Goal: Obtain resource: Download file/media

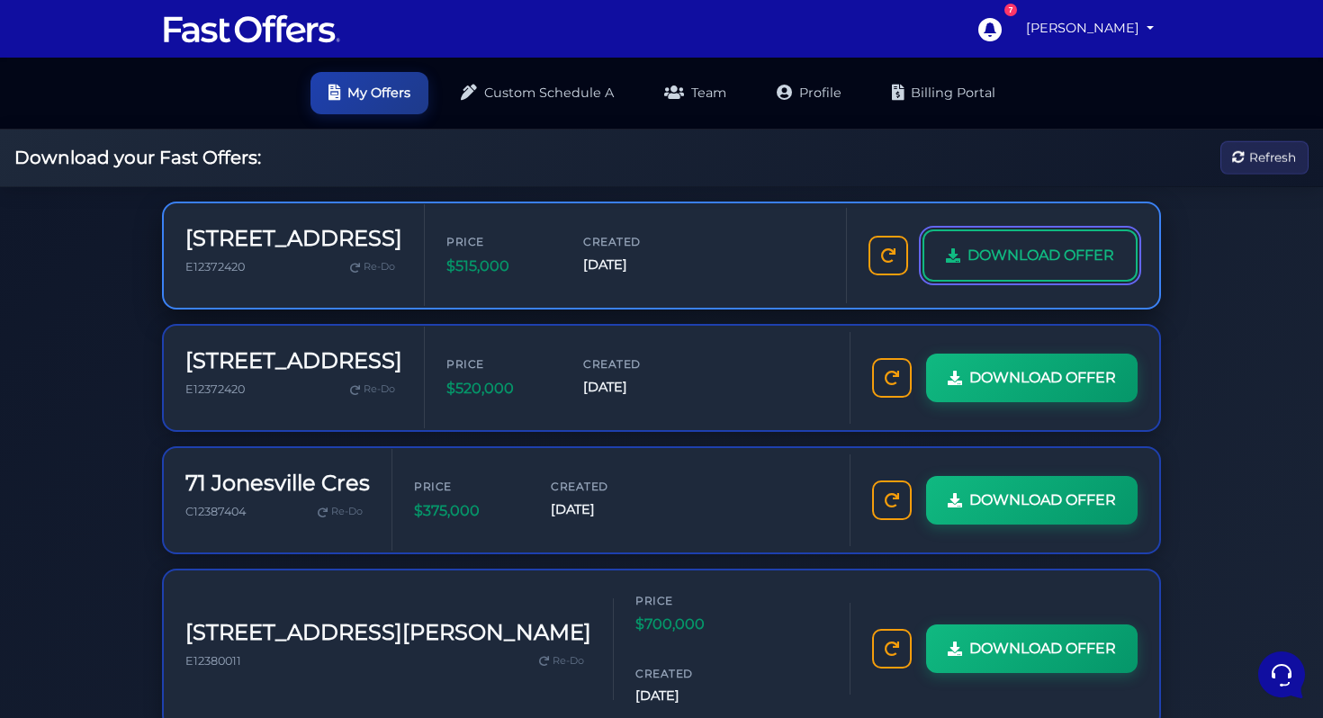
click at [1043, 257] on span "DOWNLOAD OFFER" at bounding box center [1041, 255] width 147 height 23
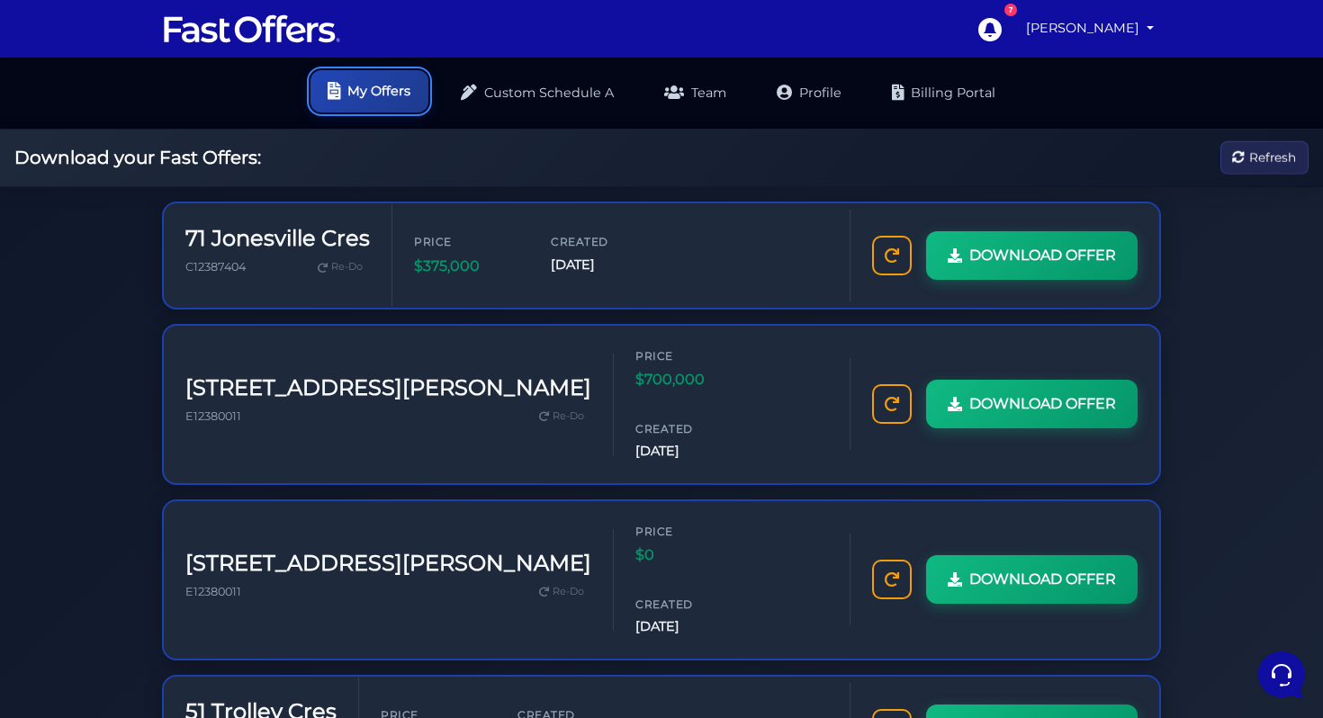
click at [362, 102] on link "My Offers" at bounding box center [370, 91] width 118 height 42
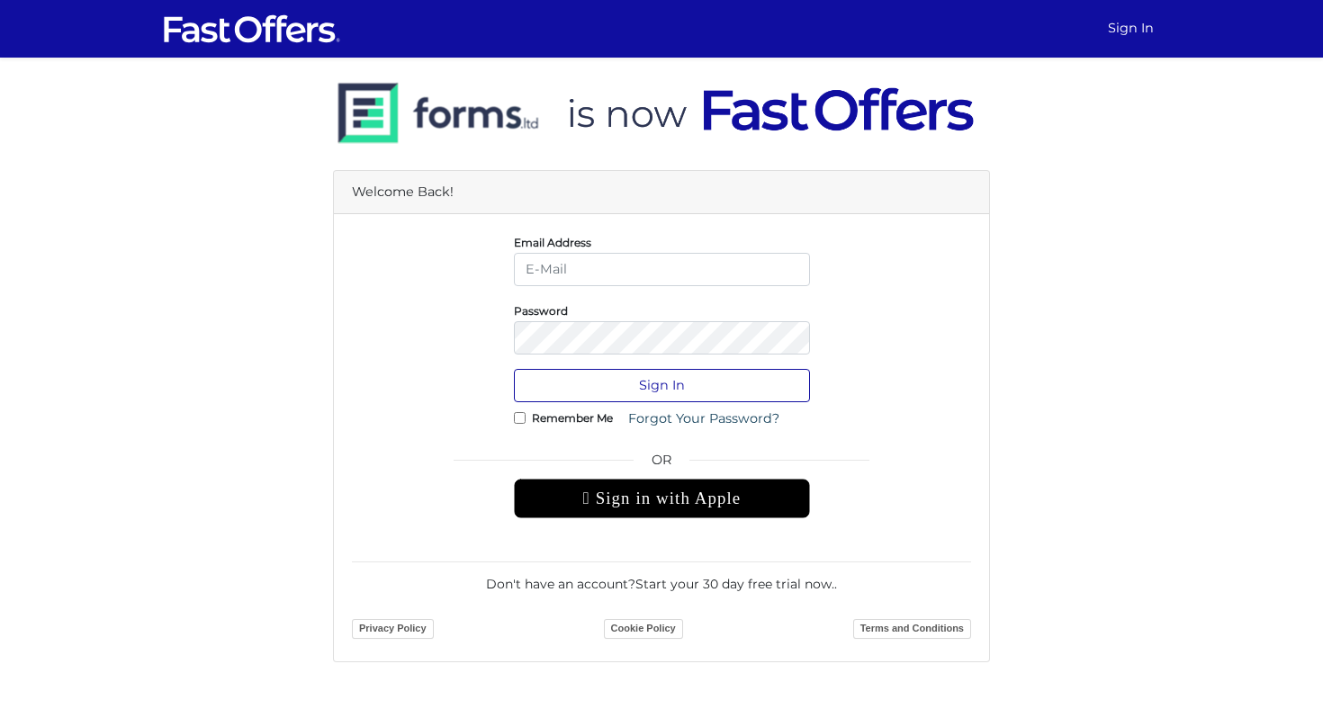
type input "socrates@livingtoronto.ca"
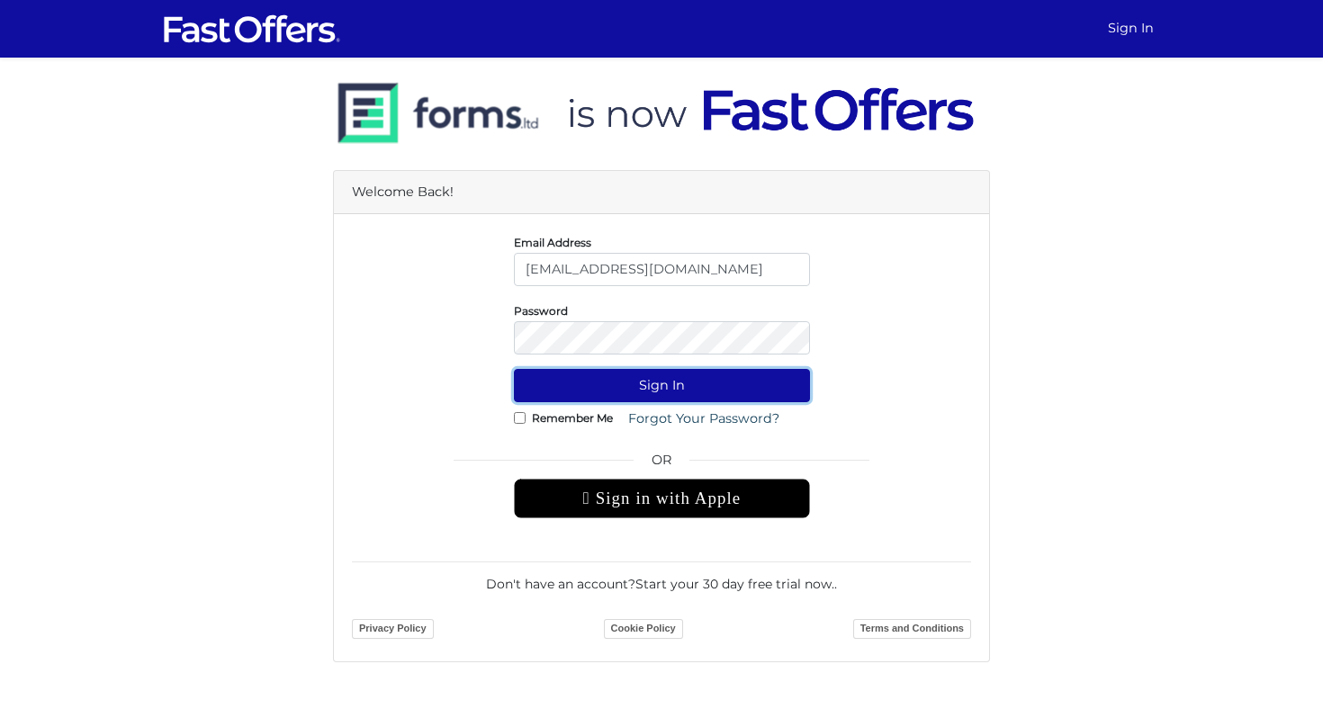
click at [653, 392] on button "Sign In" at bounding box center [662, 385] width 296 height 33
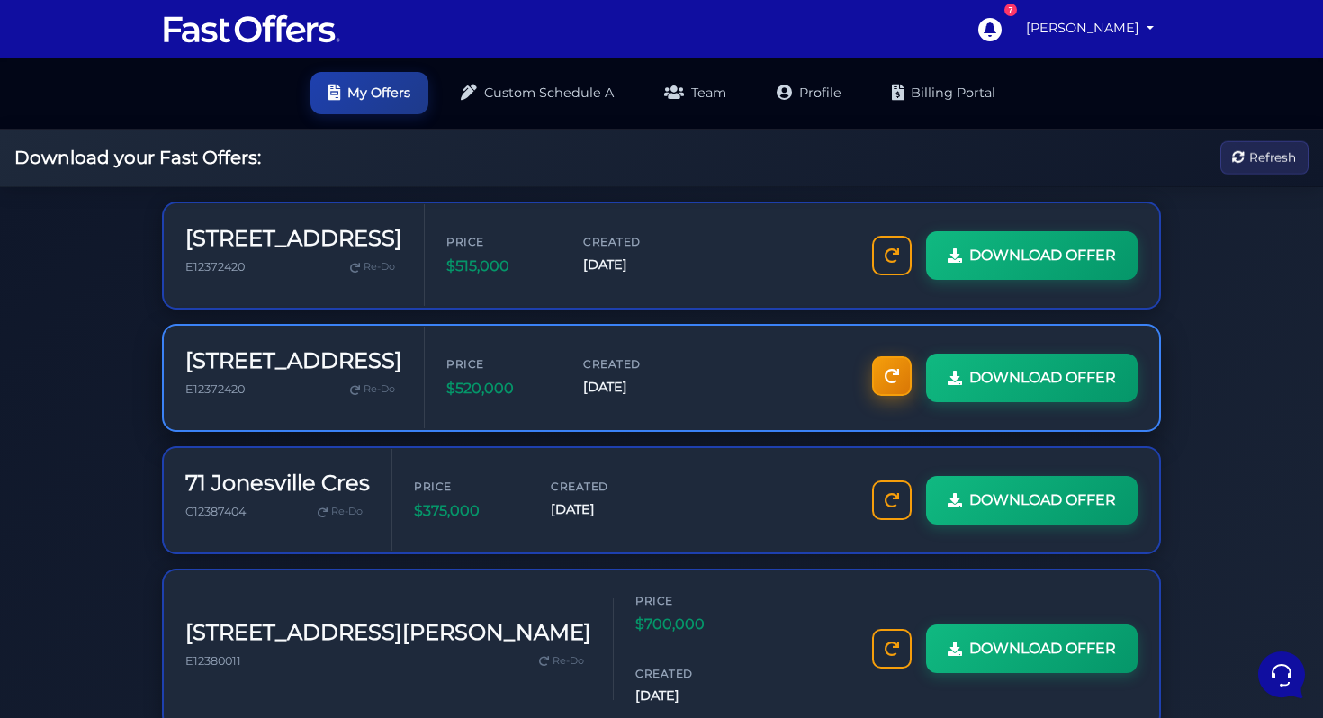
click at [899, 368] on link at bounding box center [892, 376] width 40 height 40
click at [898, 386] on link at bounding box center [892, 376] width 40 height 40
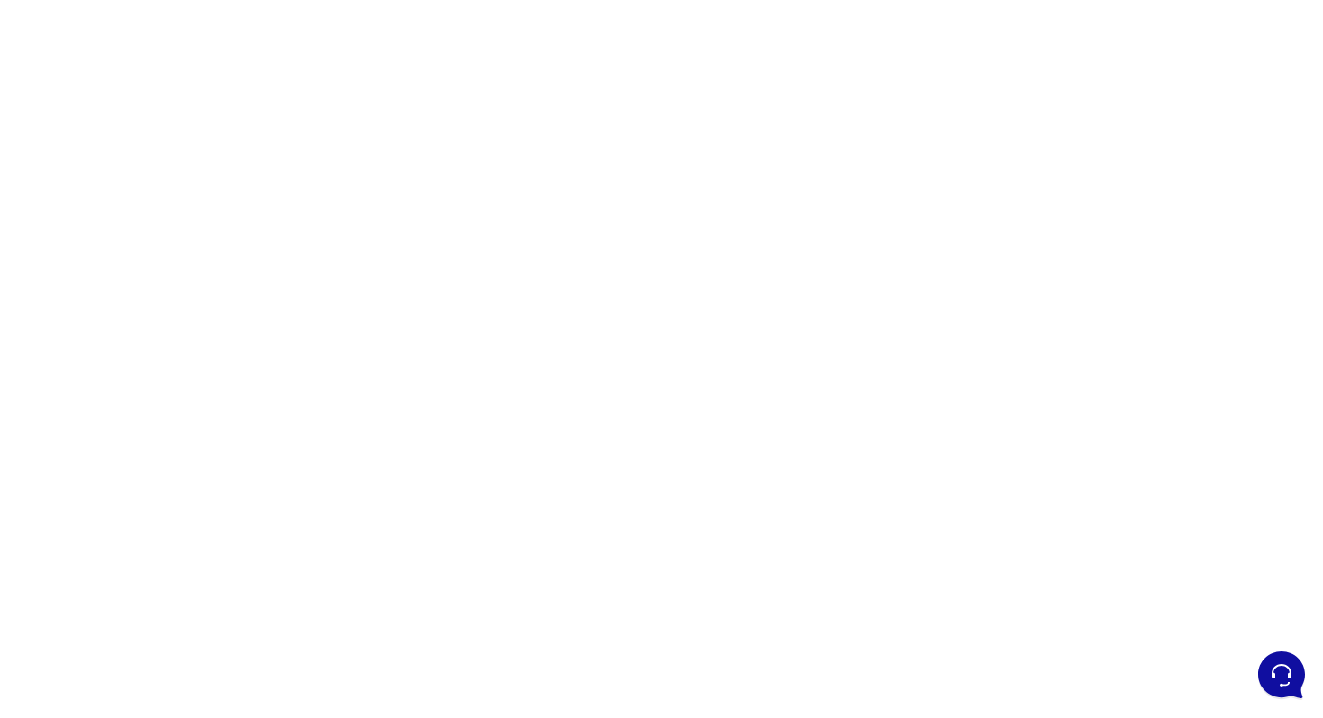
scroll to position [147, 0]
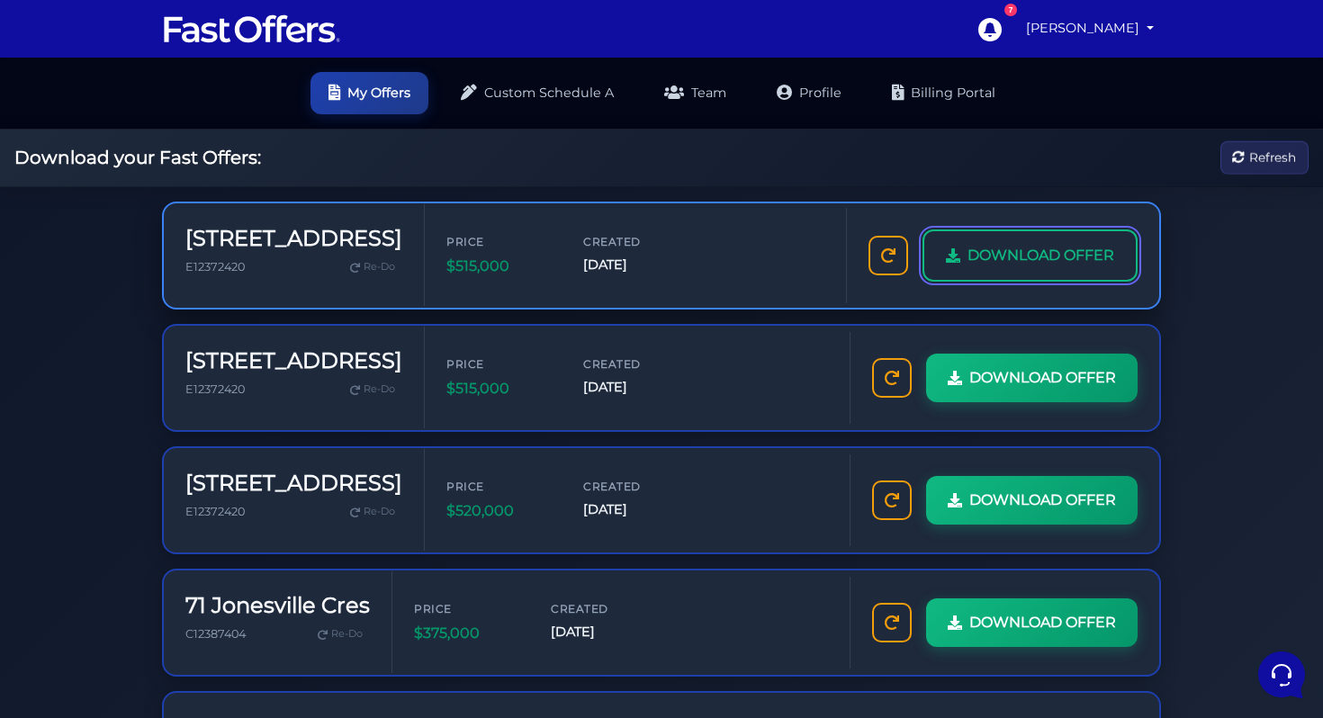
click at [983, 258] on span "DOWNLOAD OFFER" at bounding box center [1041, 255] width 147 height 23
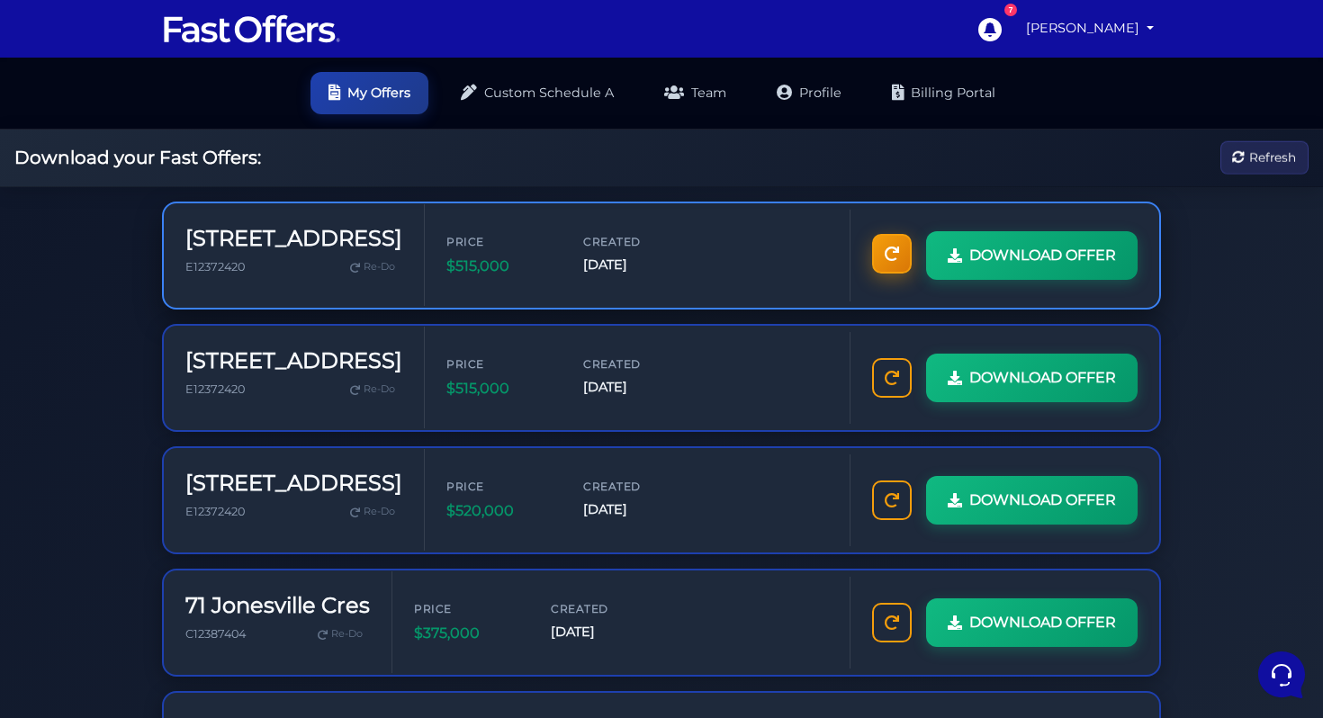
click at [898, 254] on link at bounding box center [892, 254] width 40 height 40
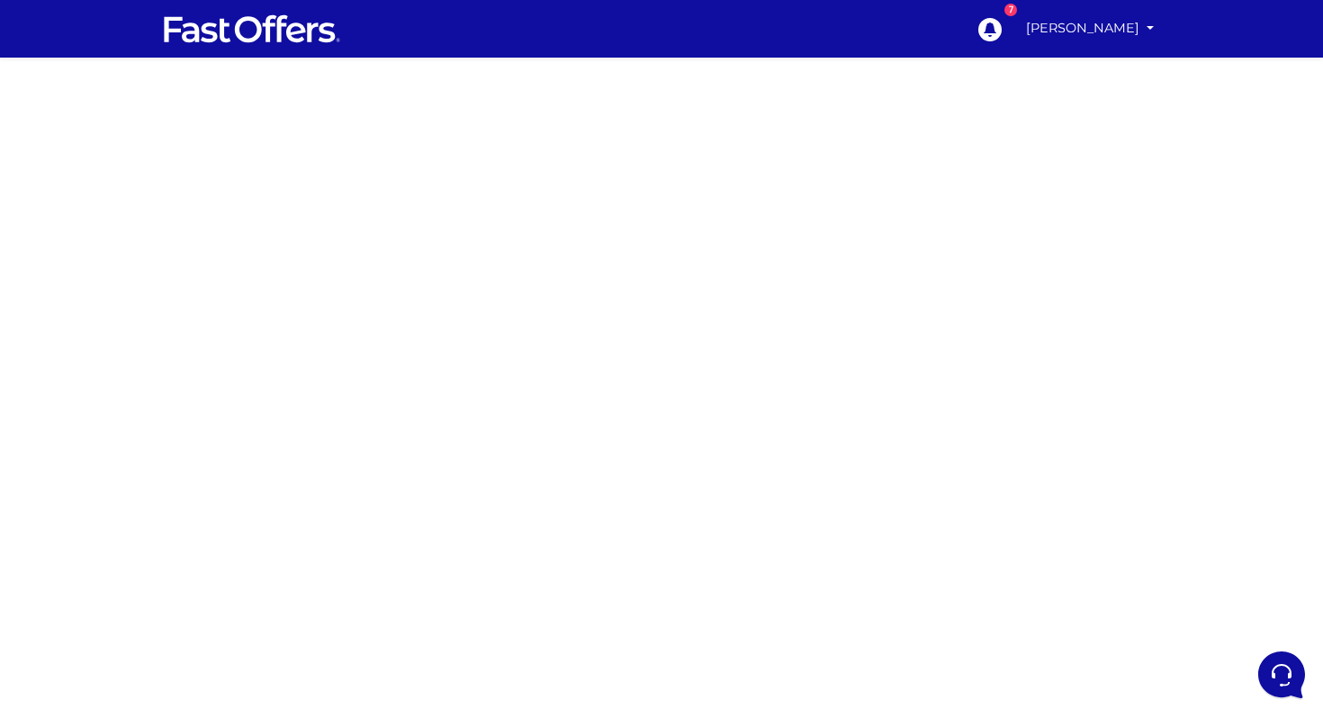
click at [896, 301] on div at bounding box center [661, 508] width 1323 height 900
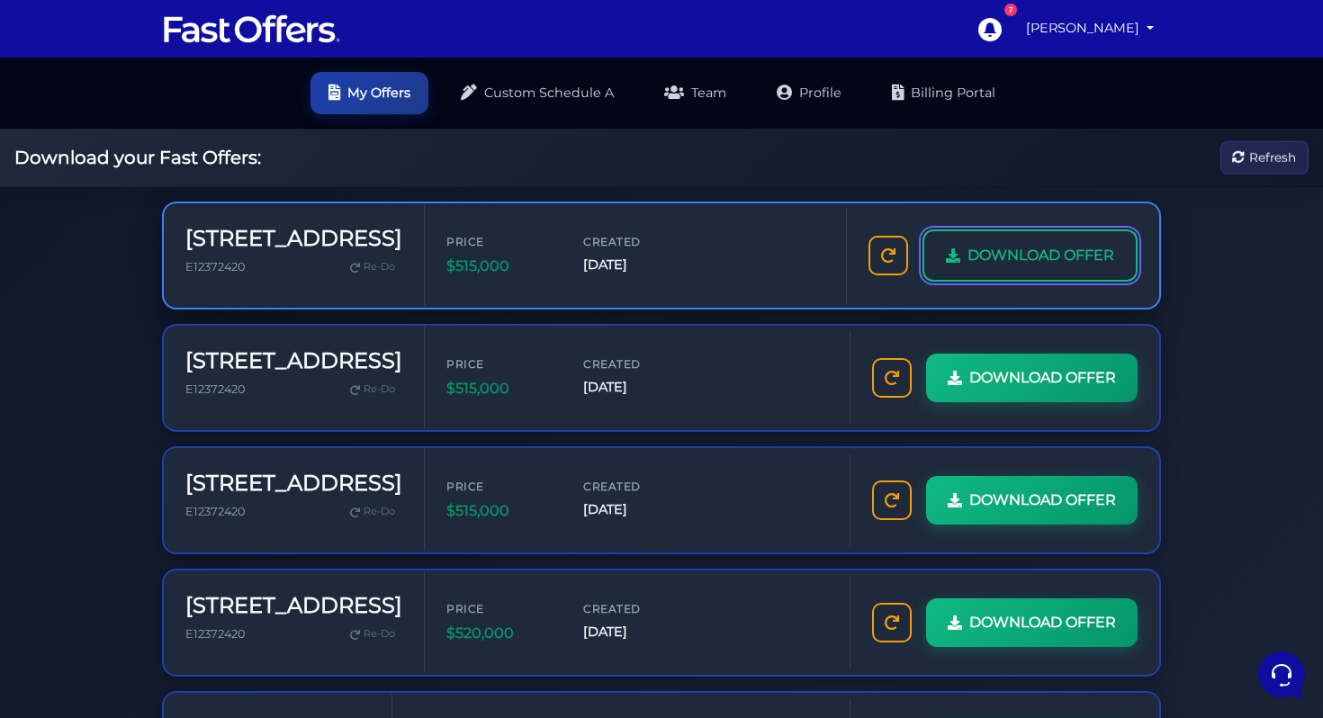
click at [996, 275] on link "DOWNLOAD OFFER" at bounding box center [1030, 256] width 215 height 52
